Goal: Book appointment/travel/reservation: Book appointment/travel/reservation

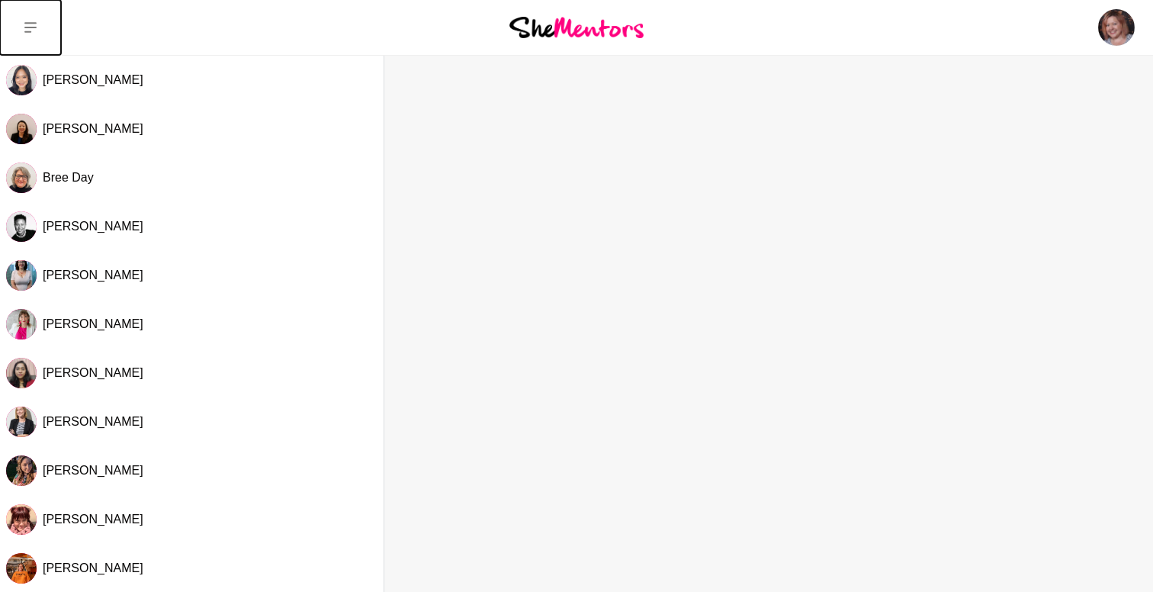
click at [37, 18] on button at bounding box center [30, 27] width 61 height 55
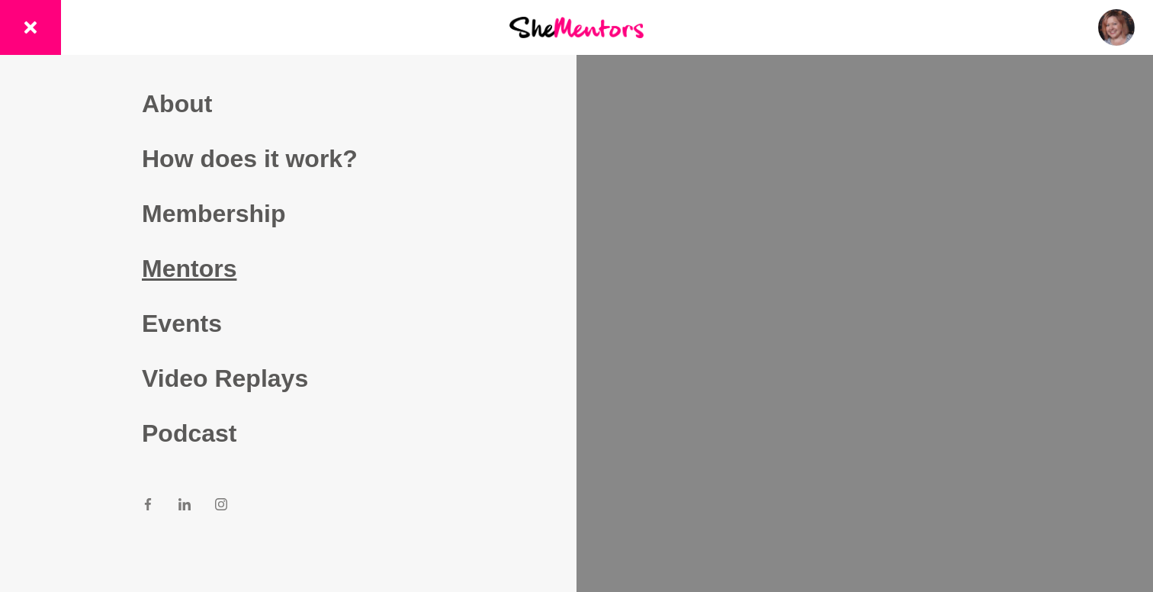
click at [269, 260] on link "Mentors" at bounding box center [288, 268] width 293 height 55
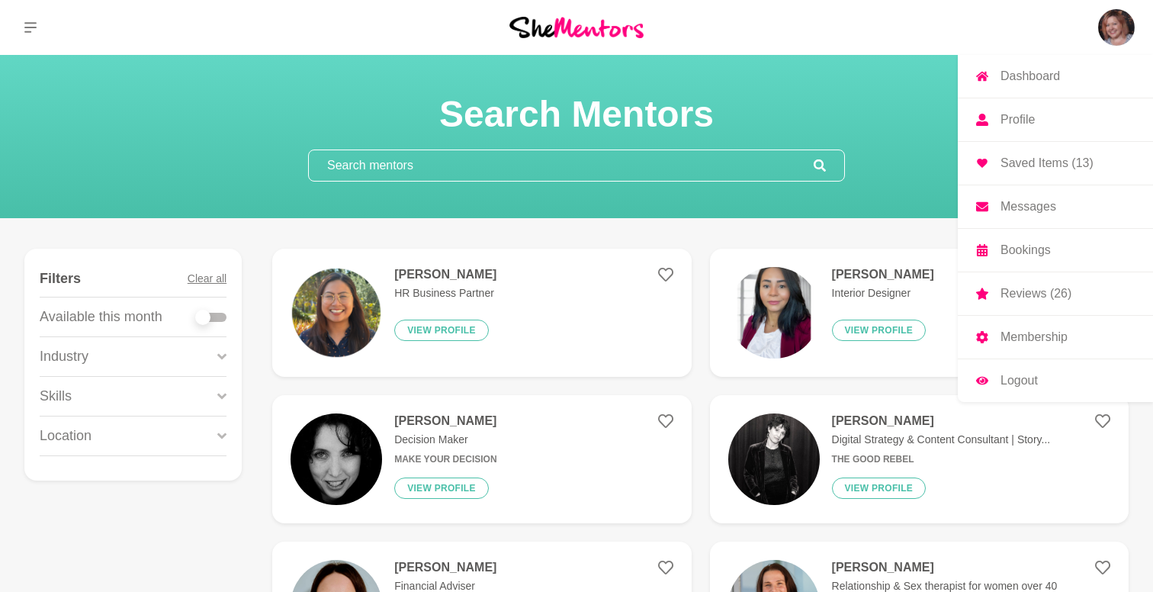
click at [1038, 169] on p "Saved Items (13)" at bounding box center [1047, 163] width 93 height 12
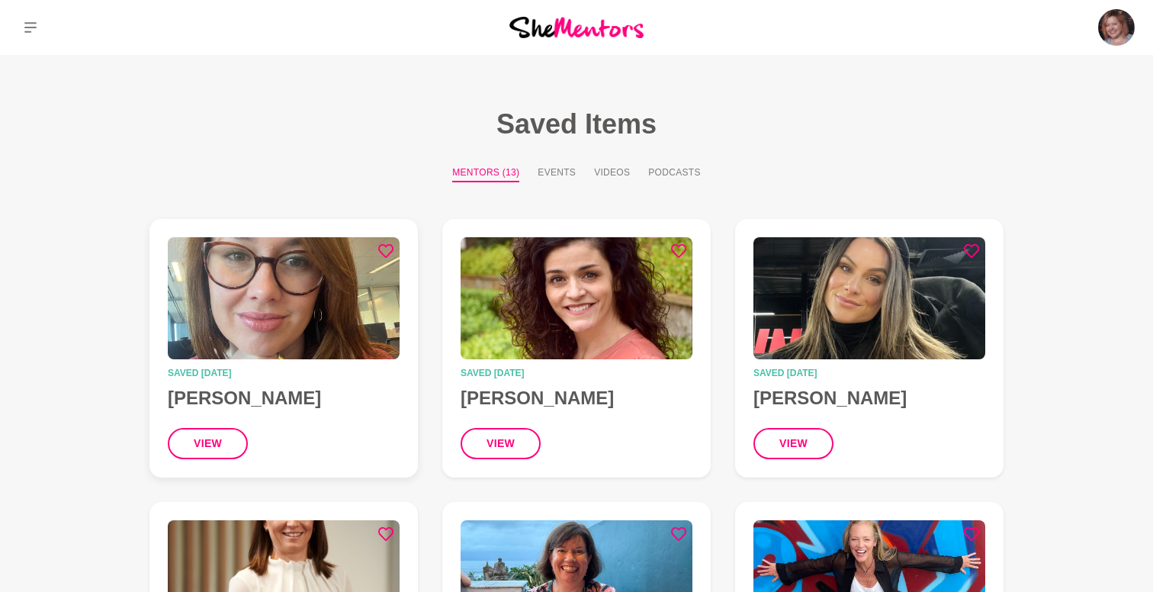
click at [288, 279] on img at bounding box center [284, 298] width 232 height 122
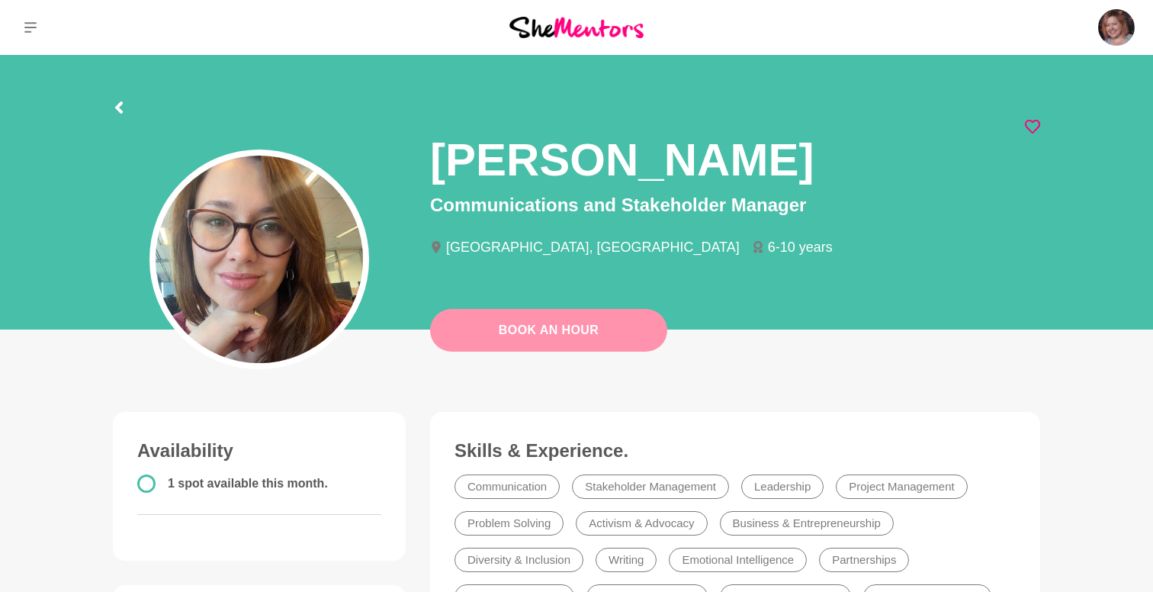
click at [602, 330] on link "Book An Hour" at bounding box center [548, 330] width 237 height 43
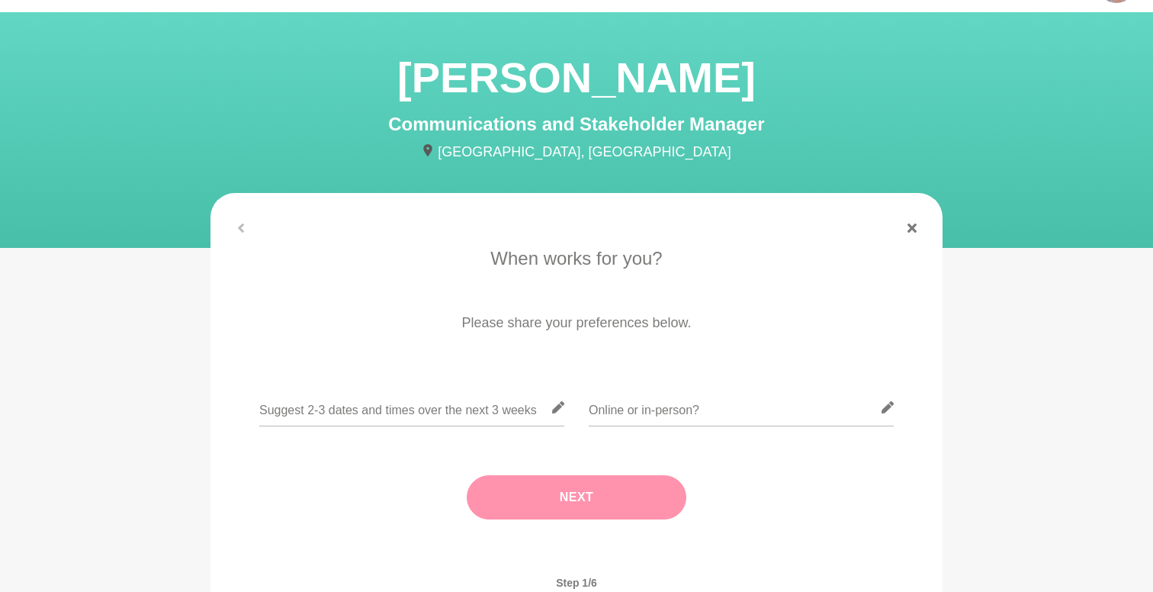
scroll to position [69, 0]
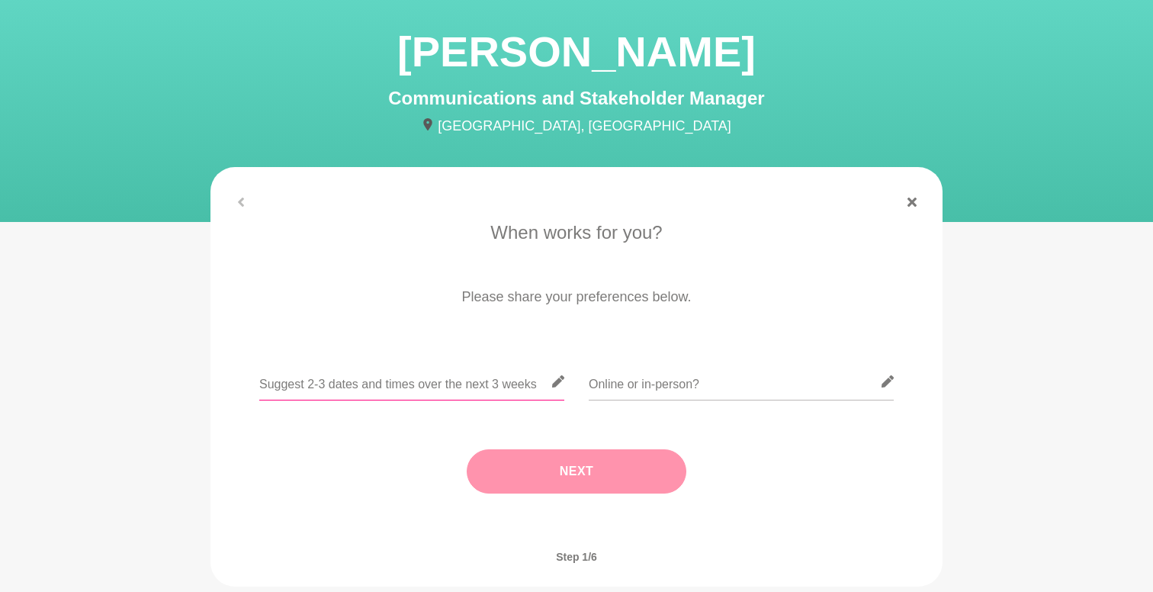
click at [519, 380] on input "text" at bounding box center [411, 381] width 305 height 37
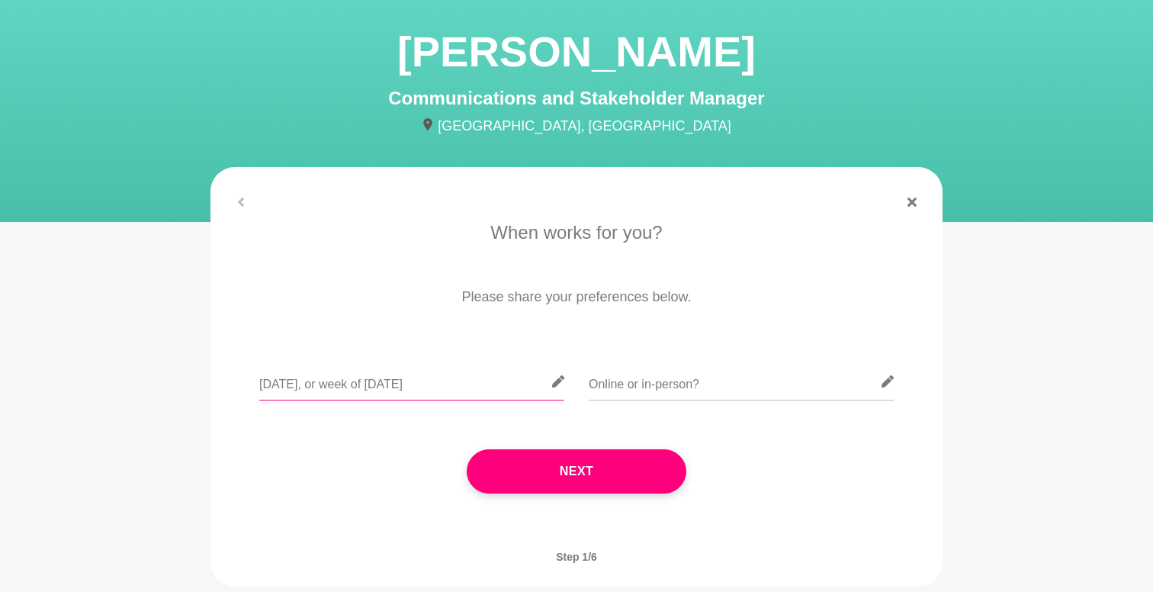
type input "[DATE], or week of [DATE]"
type input "I"
drag, startPoint x: 725, startPoint y: 382, endPoint x: 796, endPoint y: 386, distance: 71.0
click at [725, 382] on input "Either - I live in [GEOGRAPHIC_DATA] and come to CBD" at bounding box center [741, 381] width 305 height 37
drag, startPoint x: 796, startPoint y: 386, endPoint x: 931, endPoint y: 389, distance: 135.8
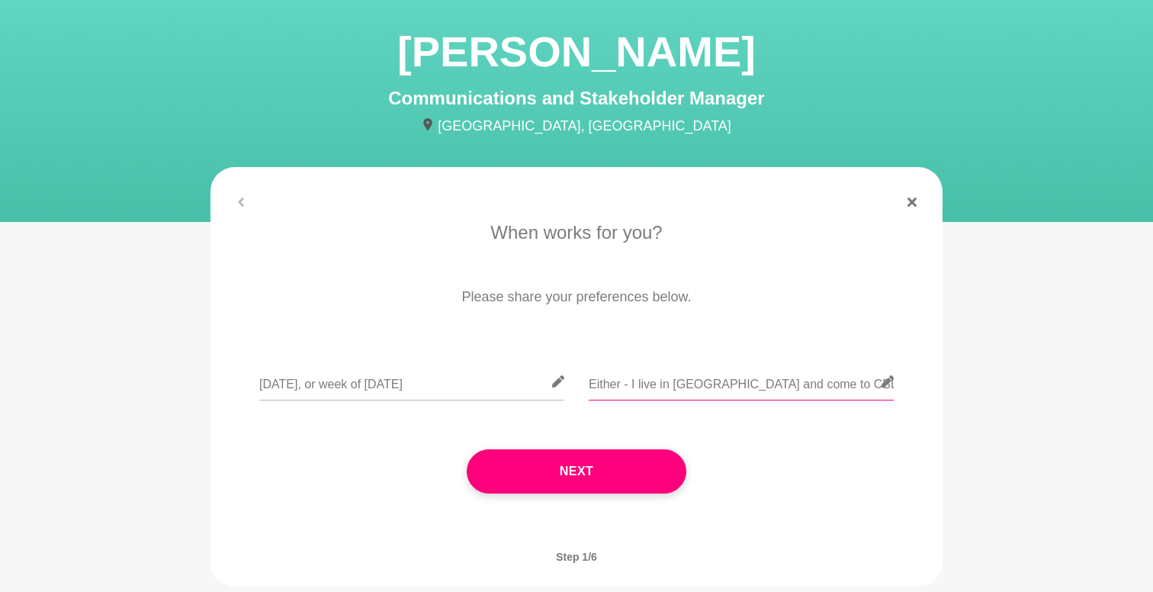
click at [931, 389] on div "When works for you? Please share your preferences below. [DATE], or week of [DA…" at bounding box center [577, 373] width 732 height 308
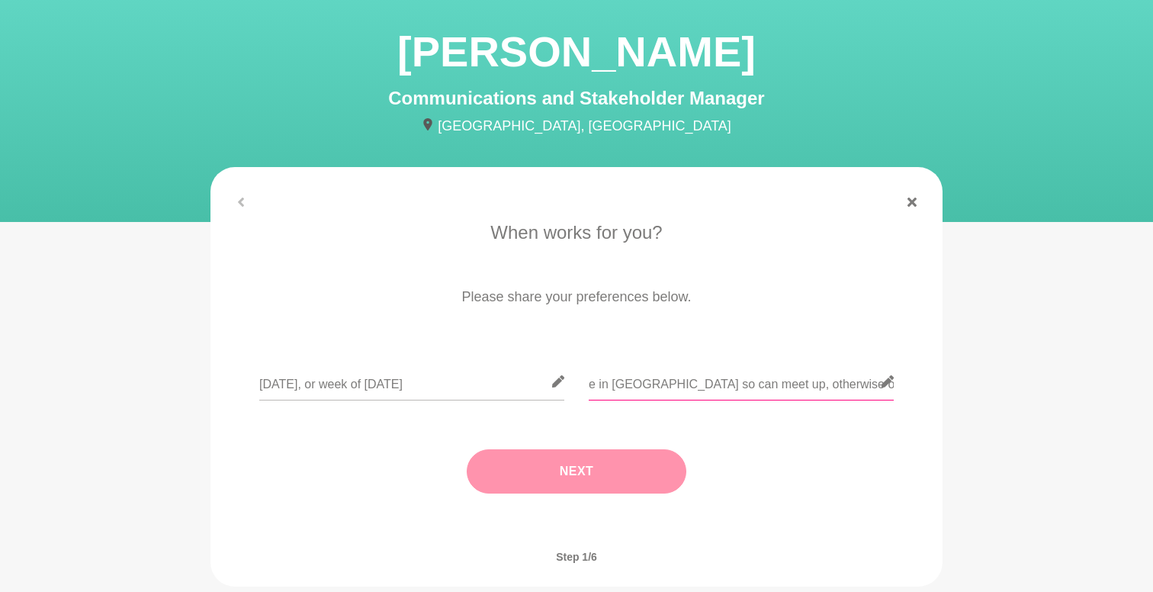
type input "Either - I live in [GEOGRAPHIC_DATA] so can meet up, otherwise online is fine t…"
click at [642, 481] on button "Next" at bounding box center [577, 471] width 220 height 44
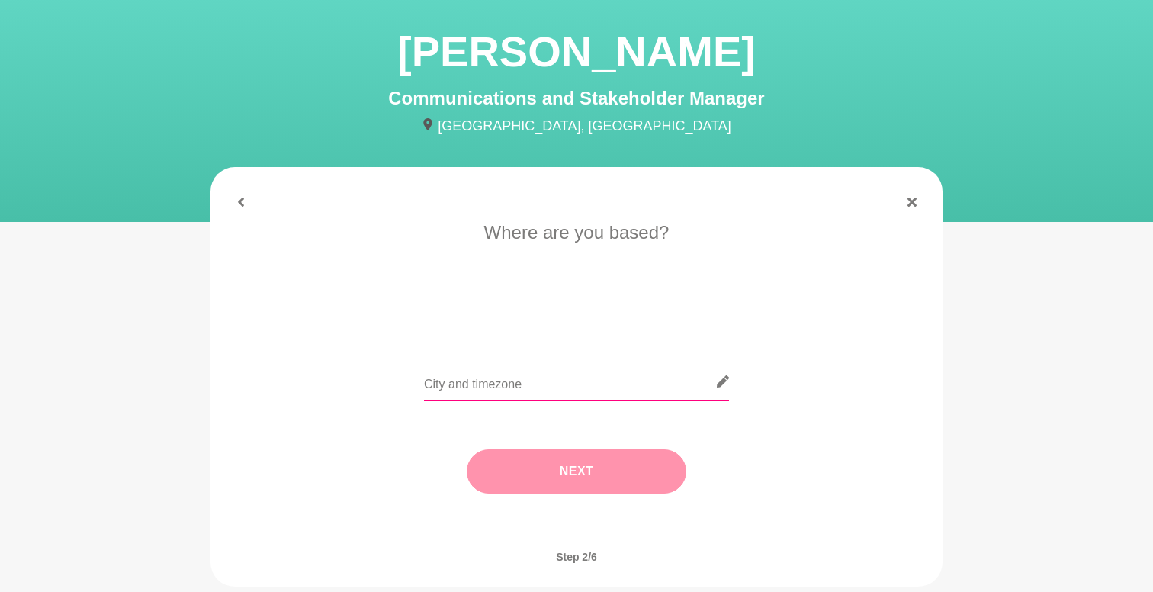
click at [571, 380] on input "text" at bounding box center [576, 381] width 305 height 37
click at [583, 467] on div "Next" at bounding box center [577, 471] width 690 height 105
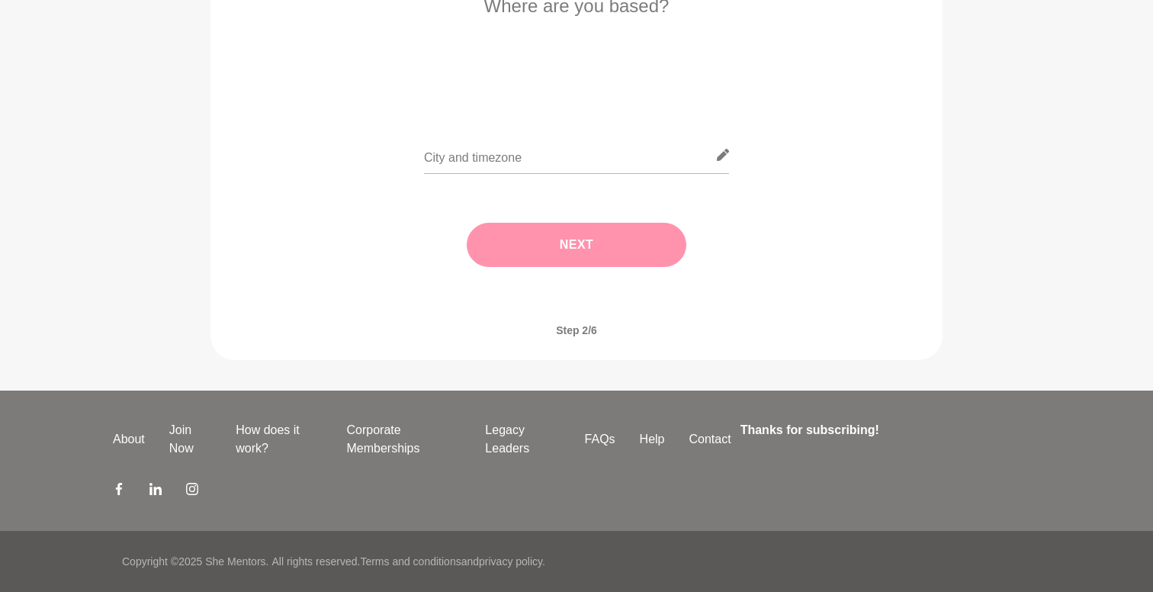
click at [520, 177] on div at bounding box center [576, 165] width 305 height 56
click at [521, 165] on input "text" at bounding box center [576, 155] width 305 height 37
type input "St Kilda"
click at [574, 238] on button "Next" at bounding box center [577, 245] width 220 height 44
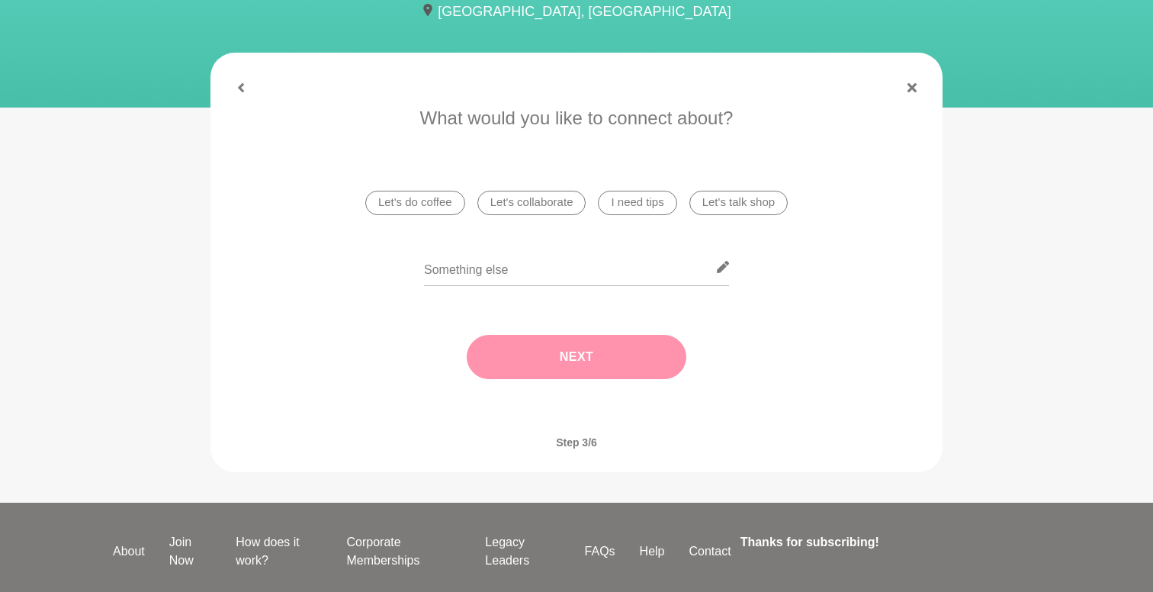
scroll to position [163, 0]
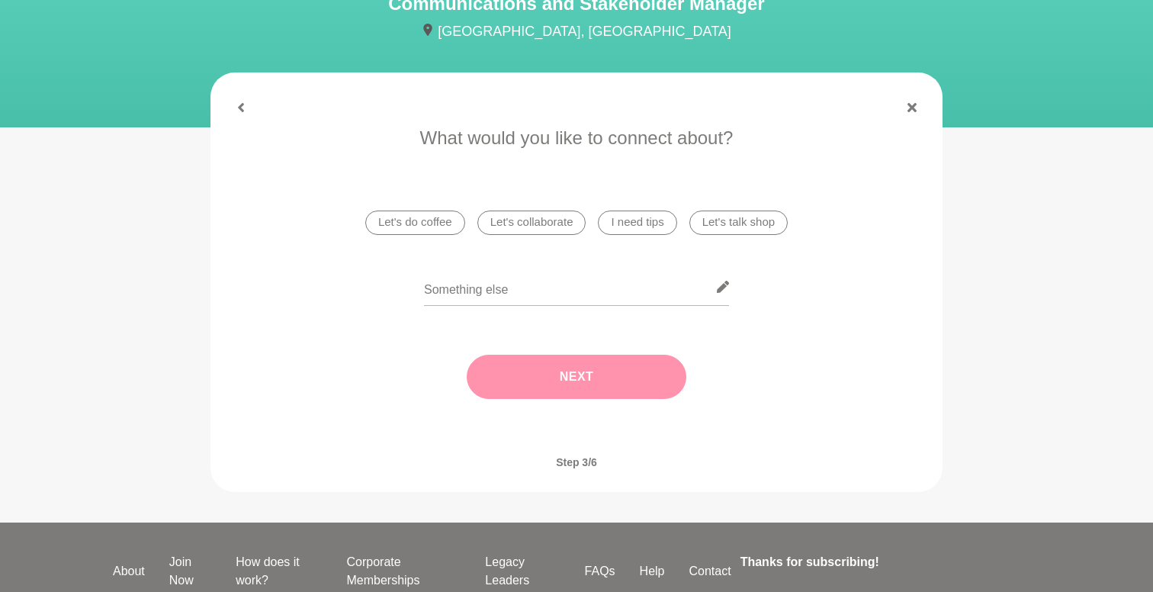
click at [421, 230] on li "Let's do coffee" at bounding box center [415, 223] width 100 height 24
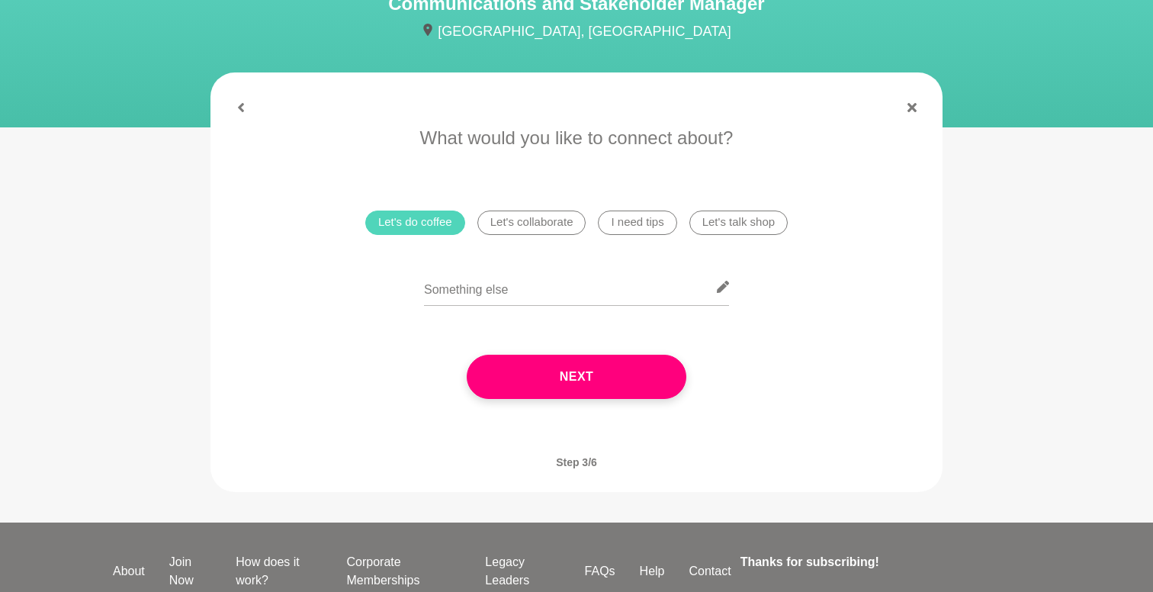
click at [664, 227] on li "I need tips" at bounding box center [637, 223] width 79 height 24
click at [654, 299] on input "text" at bounding box center [576, 287] width 305 height 37
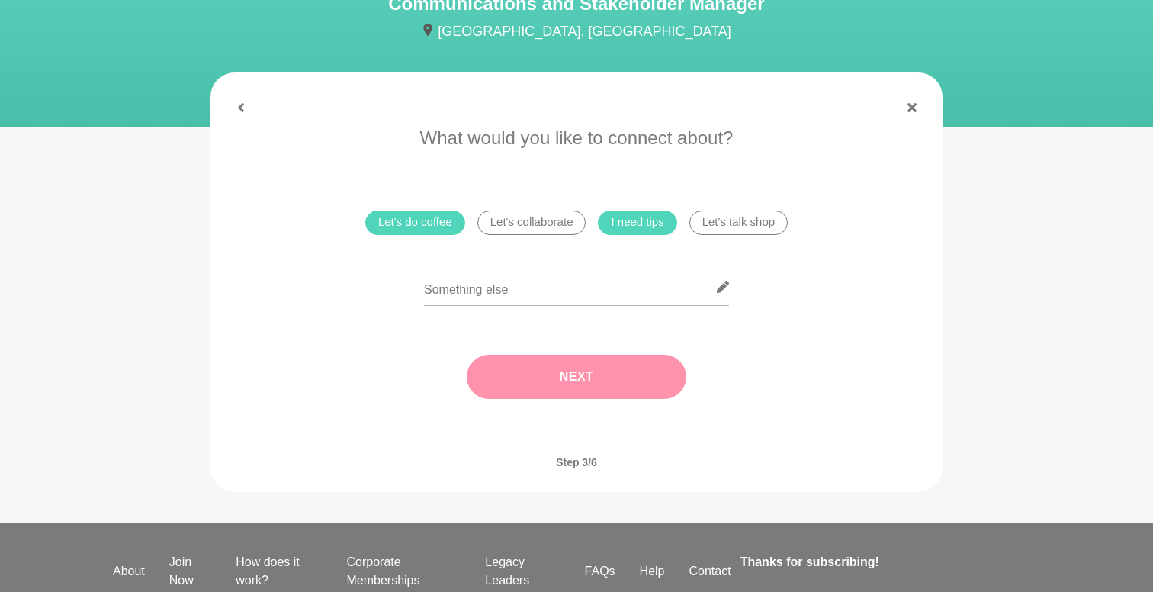
click at [652, 385] on button "Next" at bounding box center [577, 377] width 220 height 44
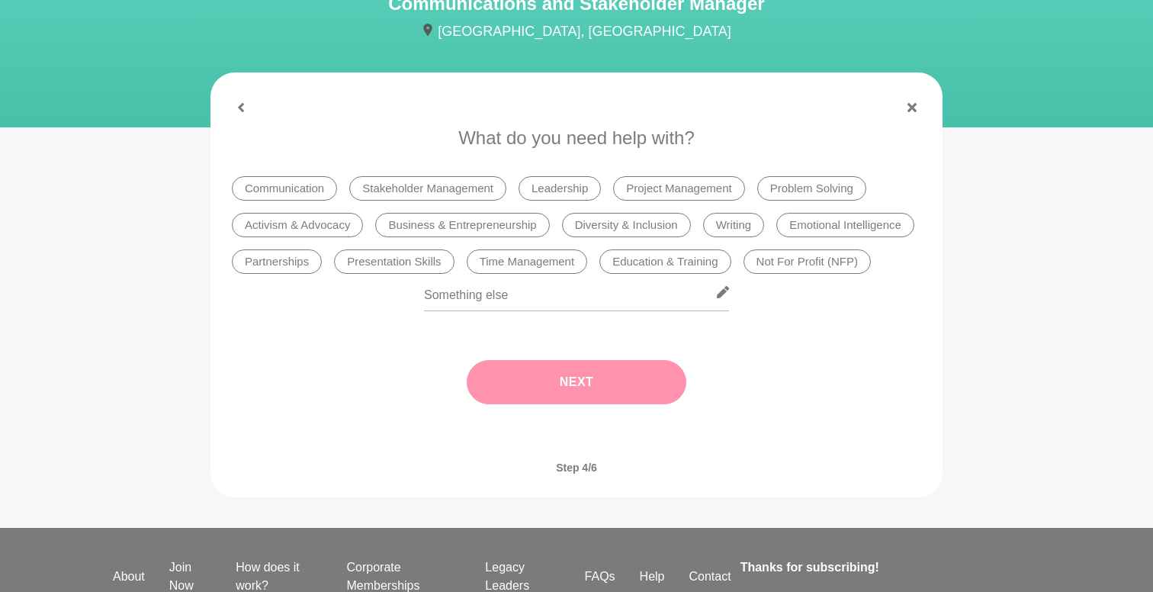
click at [426, 190] on li "Stakeholder Management" at bounding box center [427, 188] width 157 height 24
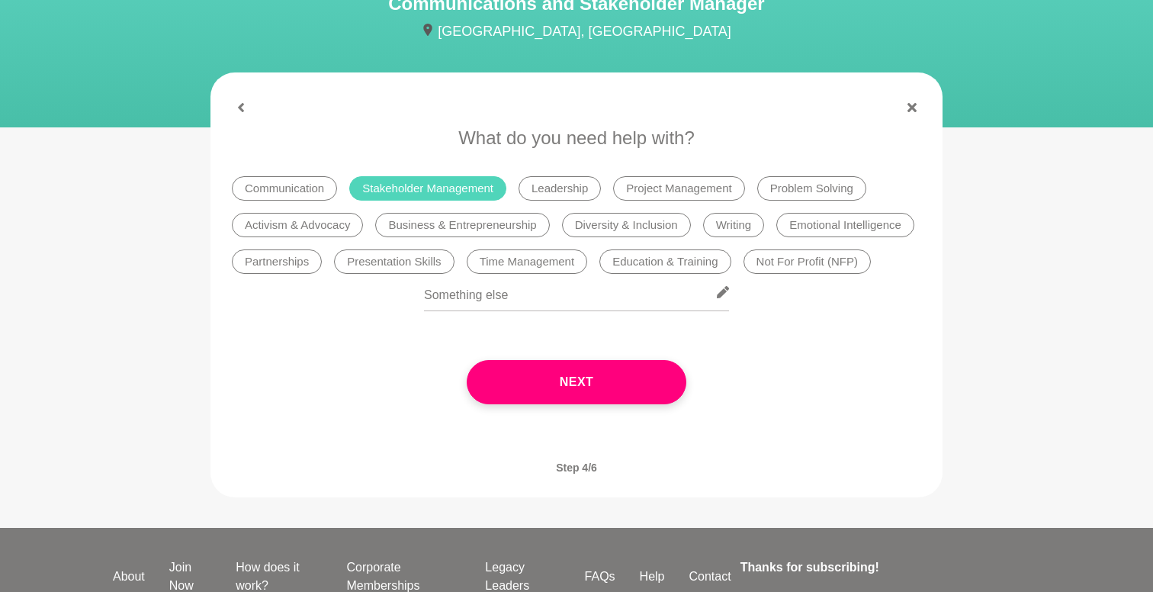
click at [812, 269] on li "Not For Profit (NFP)" at bounding box center [807, 261] width 127 height 24
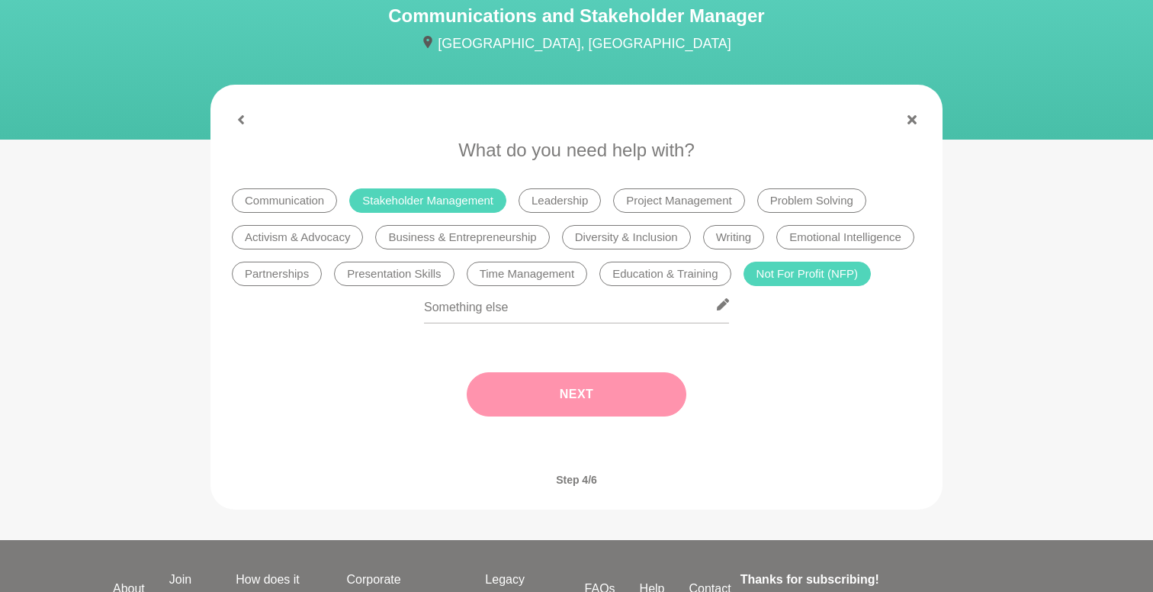
click at [586, 403] on button "Next" at bounding box center [577, 394] width 220 height 44
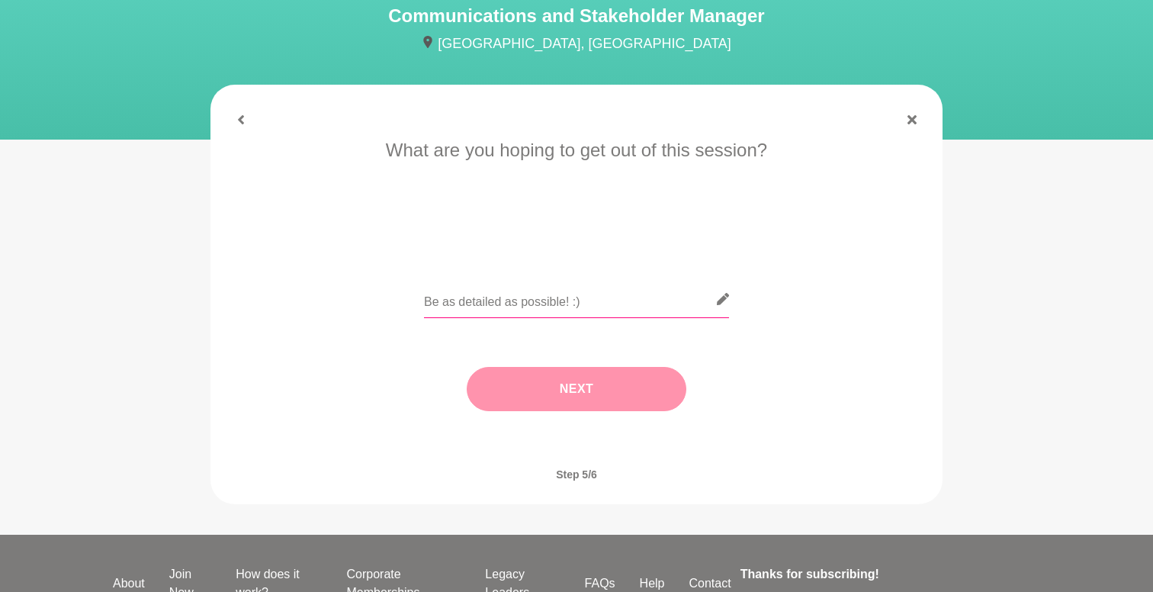
click at [563, 314] on input "text" at bounding box center [576, 299] width 305 height 37
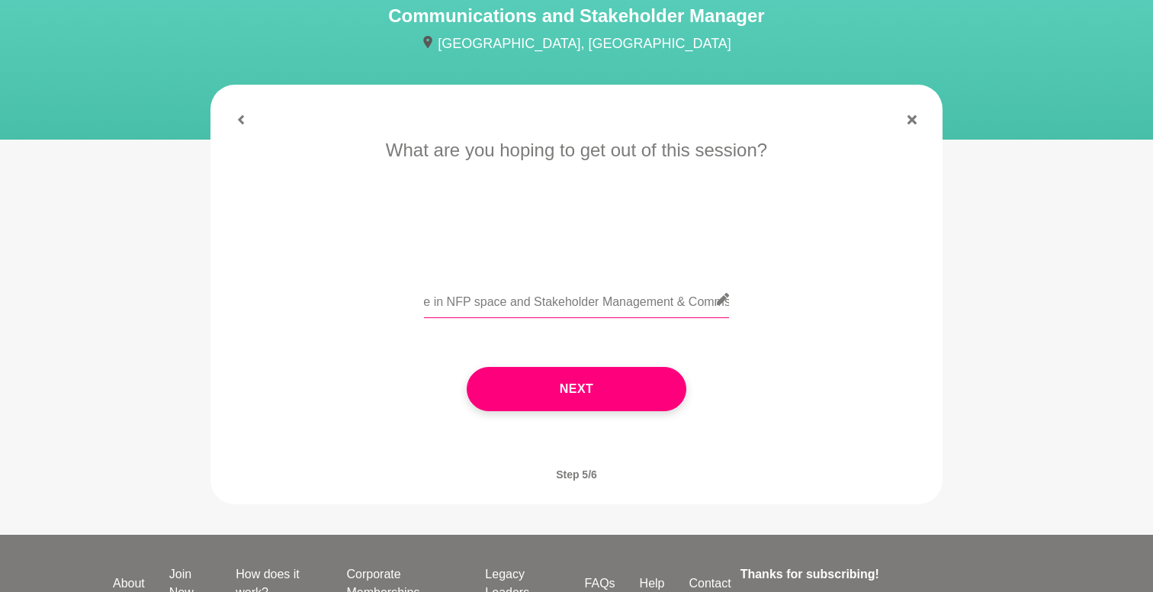
scroll to position [0, 439]
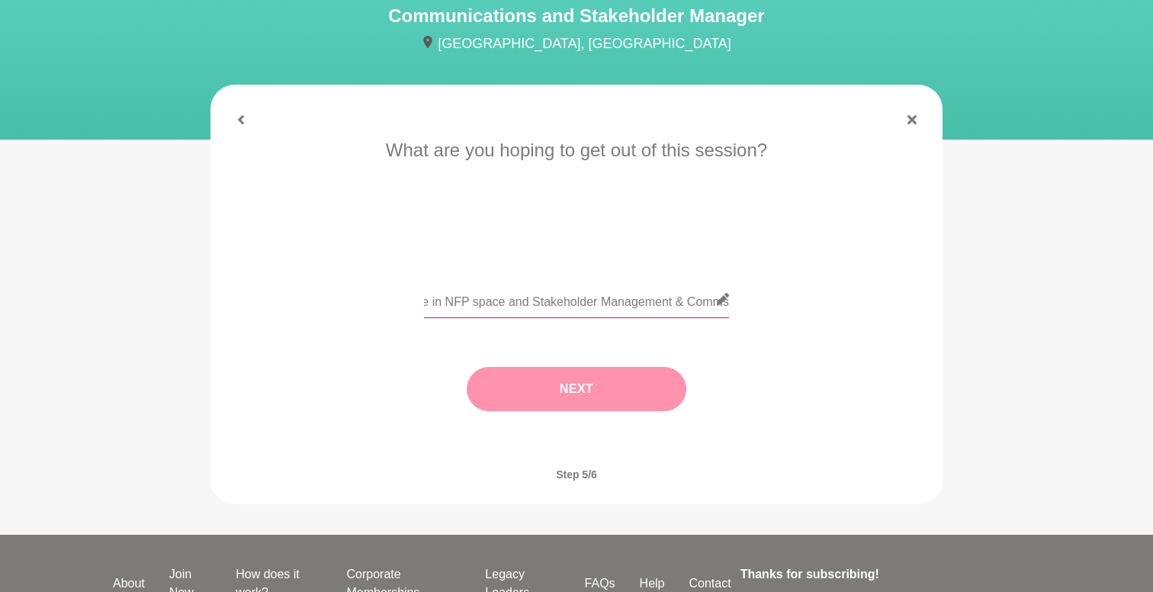
type input "Looking to have a chat in general. Esp. keen to learn more about your experienc…"
click at [566, 397] on button "Next" at bounding box center [577, 389] width 220 height 44
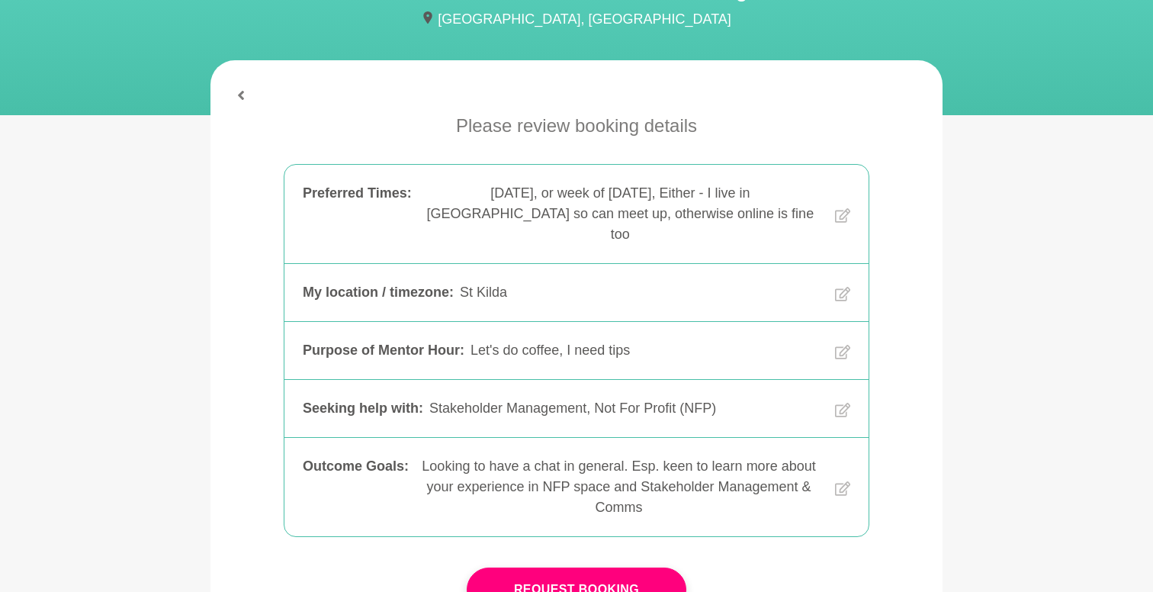
scroll to position [187, 0]
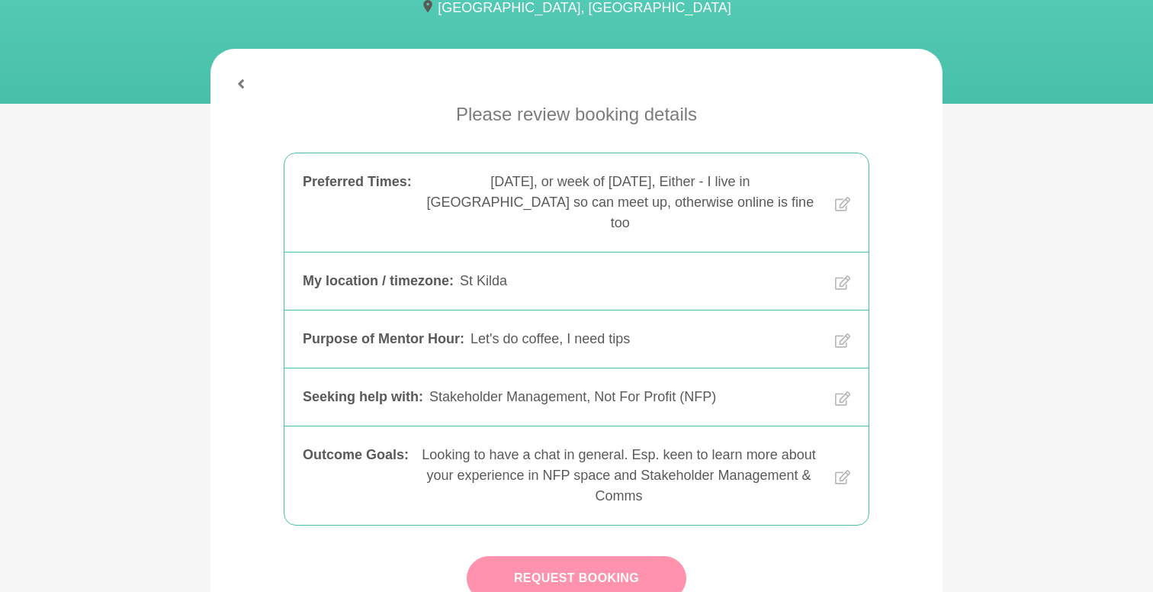
click at [594, 556] on button "Request Booking" at bounding box center [577, 578] width 220 height 44
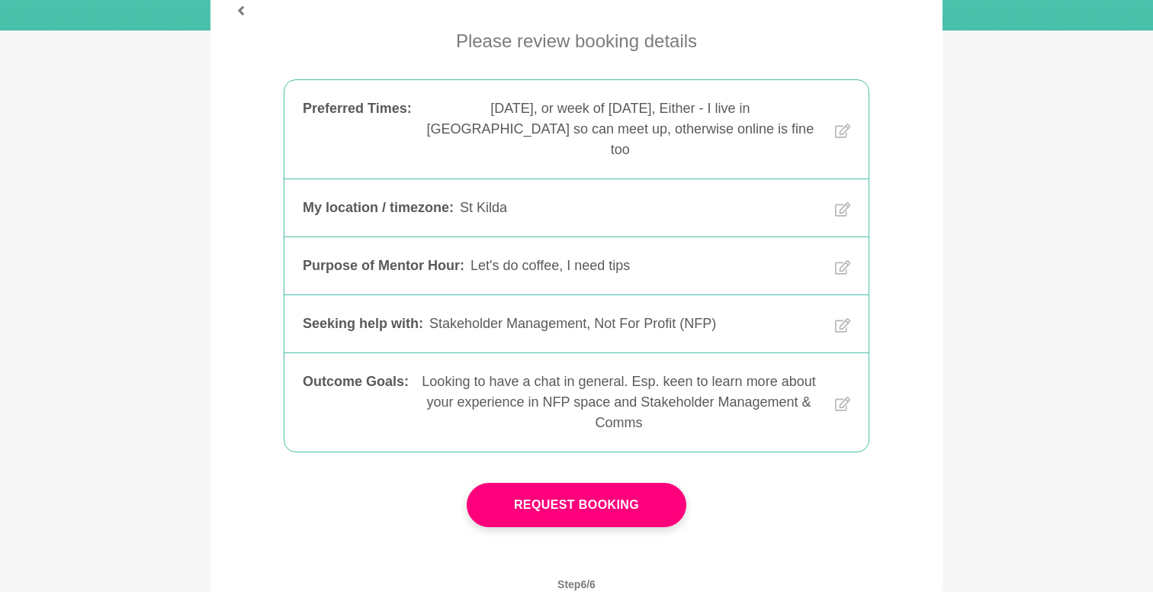
scroll to position [470, 0]
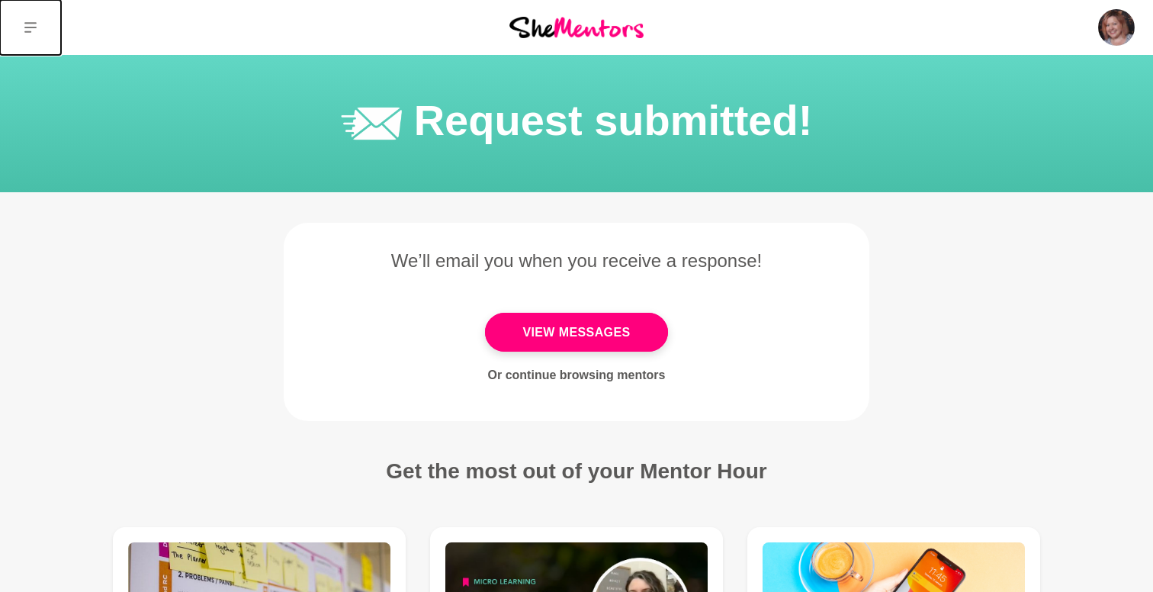
click at [31, 31] on icon at bounding box center [30, 27] width 12 height 12
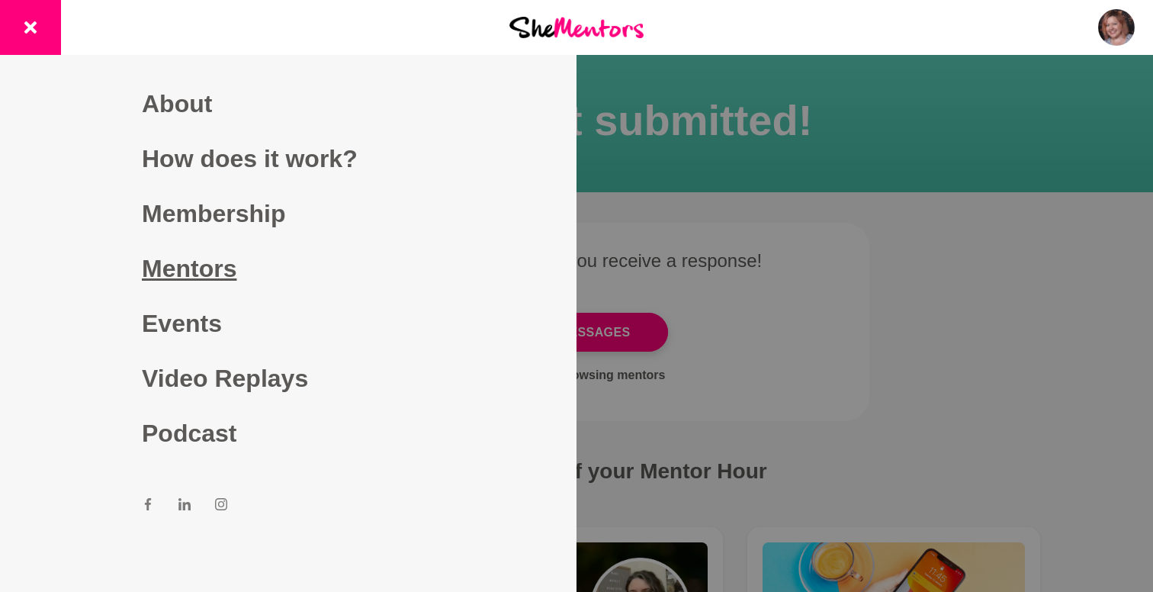
click at [220, 265] on link "Mentors" at bounding box center [288, 268] width 293 height 55
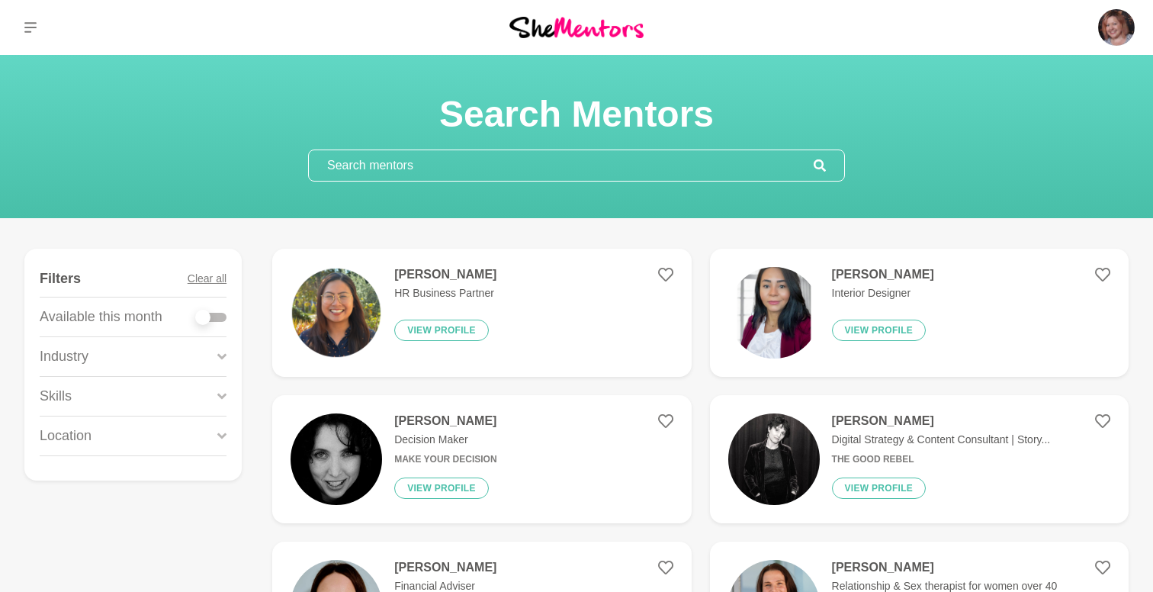
click at [1096, 32] on div "Dashboard Profile Saved Items (13) Messages Bookings Reviews (26) Membership Lo…" at bounding box center [961, 27] width 384 height 55
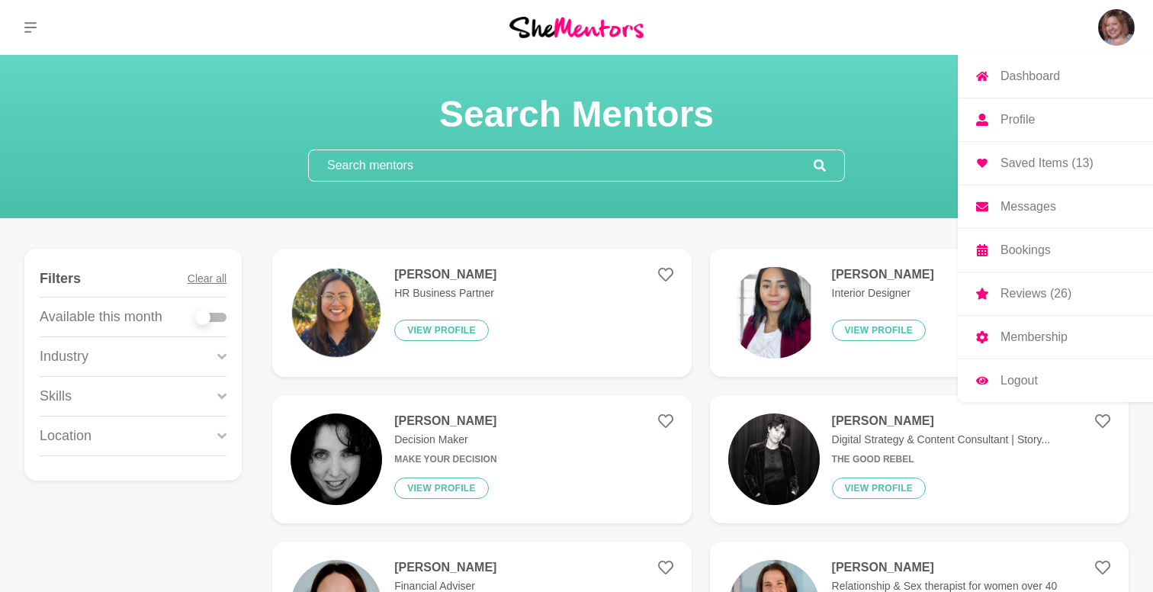
click at [1058, 203] on link "Messages" at bounding box center [1055, 206] width 195 height 43
